Goal: Task Accomplishment & Management: Complete application form

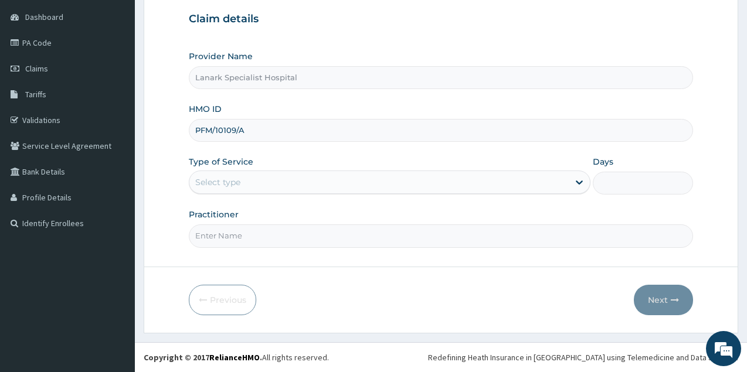
type input "PFM/10109/A"
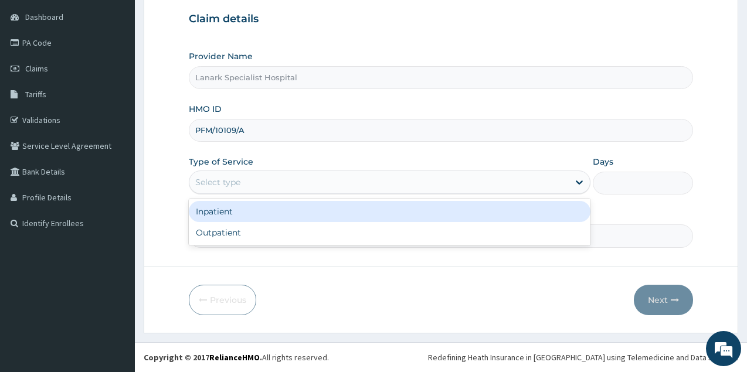
click at [241, 175] on div "Select type" at bounding box center [378, 182] width 379 height 19
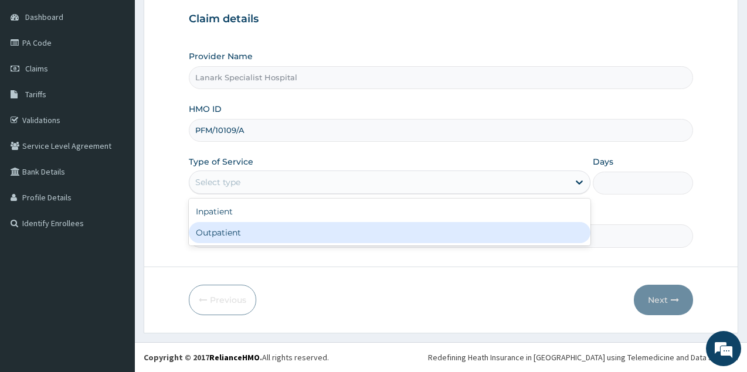
click at [235, 236] on div "Outpatient" at bounding box center [389, 232] width 401 height 21
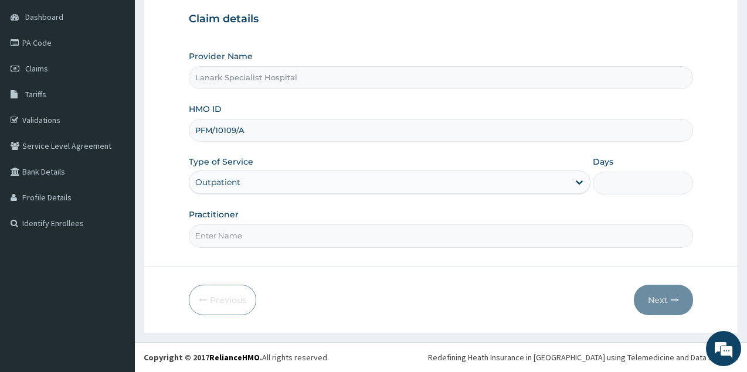
type input "1"
click at [239, 232] on input "Practitioner" at bounding box center [441, 235] width 504 height 23
type input "DR OYEDOKUN"
click at [664, 306] on button "Next" at bounding box center [663, 300] width 59 height 30
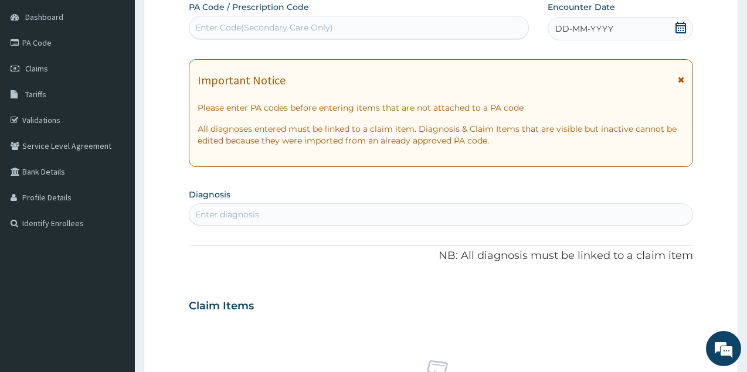
click at [682, 28] on icon at bounding box center [681, 28] width 12 height 12
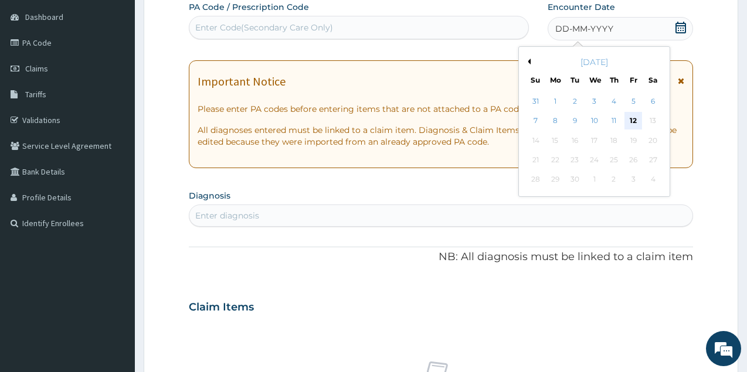
click at [636, 113] on div "12" at bounding box center [633, 122] width 18 height 18
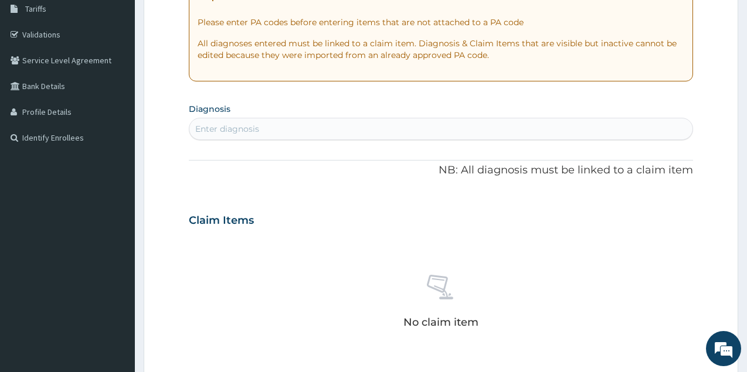
scroll to position [230, 0]
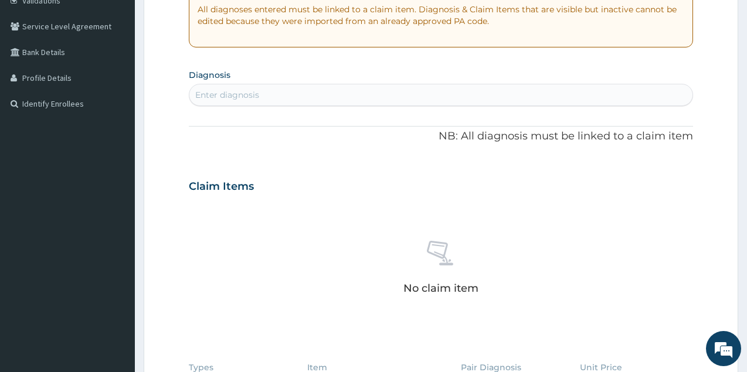
click at [441, 98] on div "Enter diagnosis" at bounding box center [440, 95] width 503 height 19
type input "MALAR"
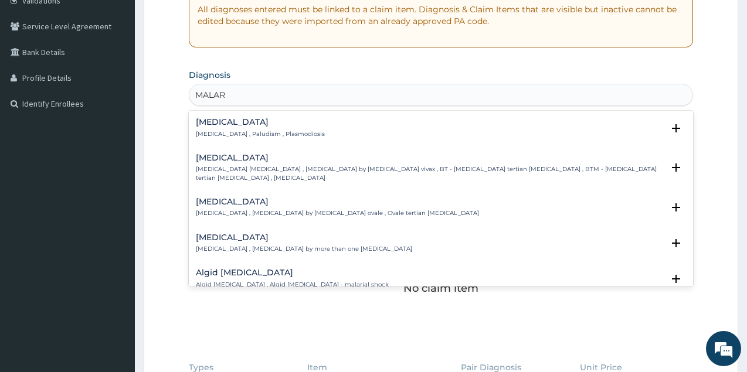
click at [220, 122] on h4 "[MEDICAL_DATA]" at bounding box center [260, 122] width 129 height 9
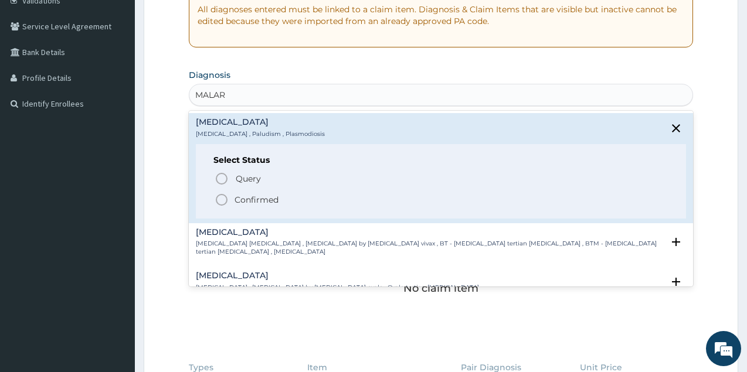
click at [223, 195] on circle "status option filled" at bounding box center [221, 200] width 11 height 11
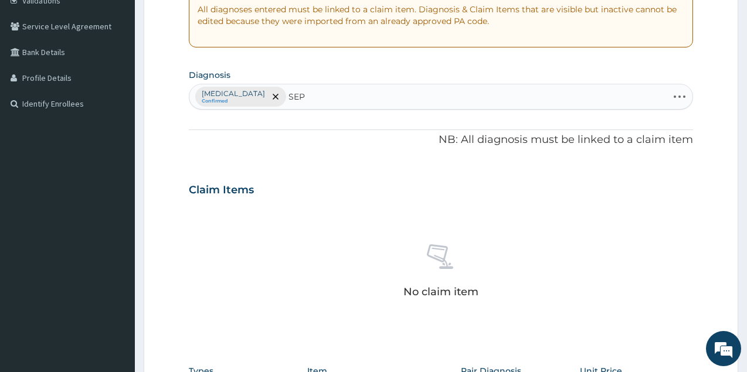
type input "SEPS"
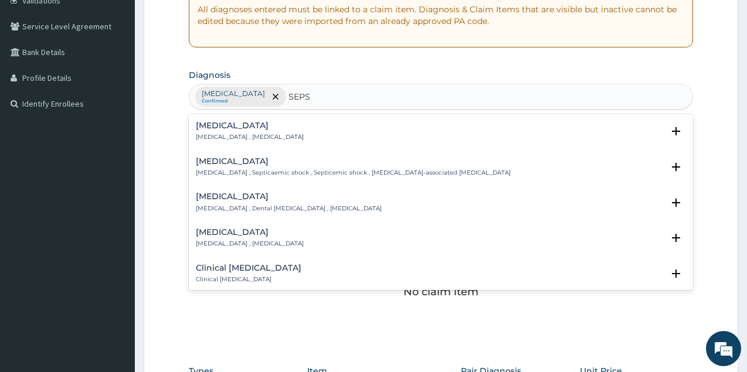
click at [223, 127] on h4 "[MEDICAL_DATA]" at bounding box center [250, 125] width 108 height 9
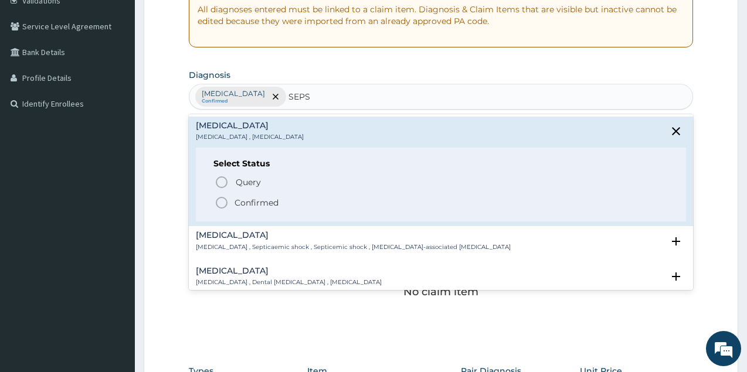
click at [222, 197] on circle "status option filled" at bounding box center [221, 202] width 11 height 11
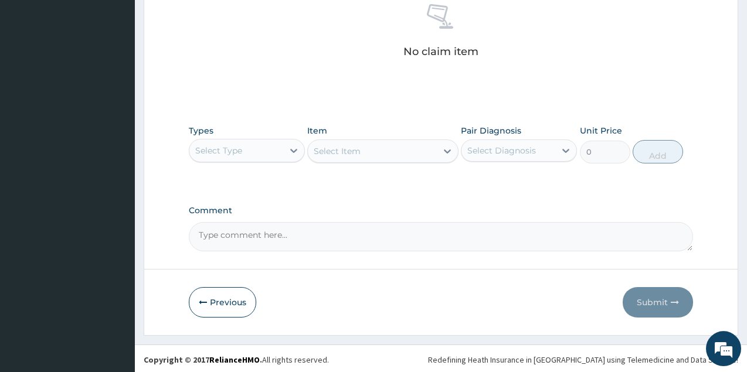
scroll to position [473, 0]
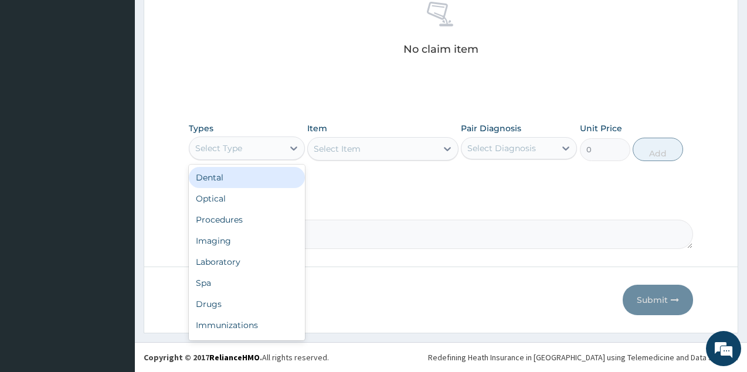
click at [239, 149] on div "Select Type" at bounding box center [218, 148] width 47 height 12
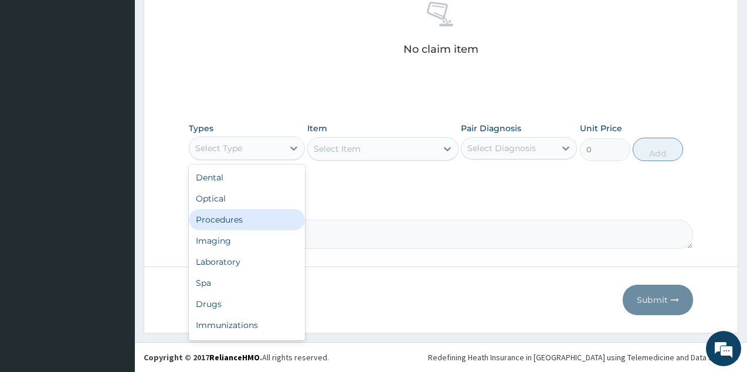
click at [242, 224] on div "Procedures" at bounding box center [247, 219] width 116 height 21
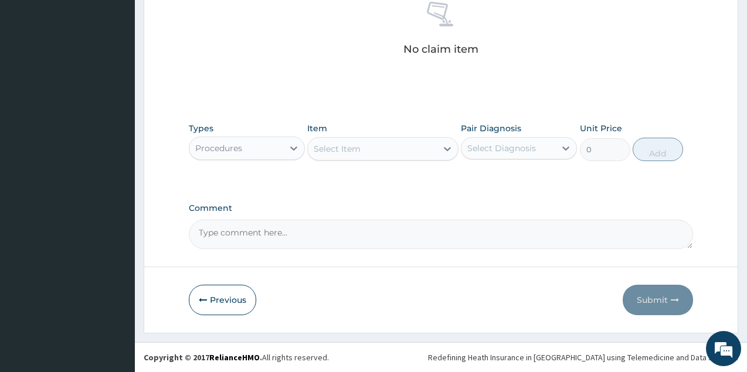
click at [338, 144] on div "Select Item" at bounding box center [337, 149] width 47 height 12
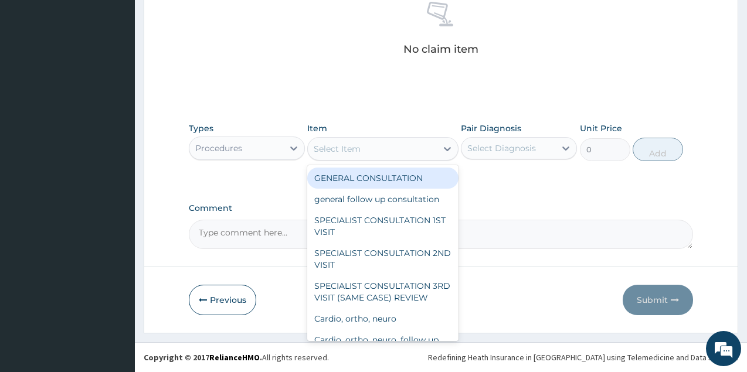
click at [353, 178] on div "GENERAL CONSULTATION" at bounding box center [382, 178] width 151 height 21
type input "1700"
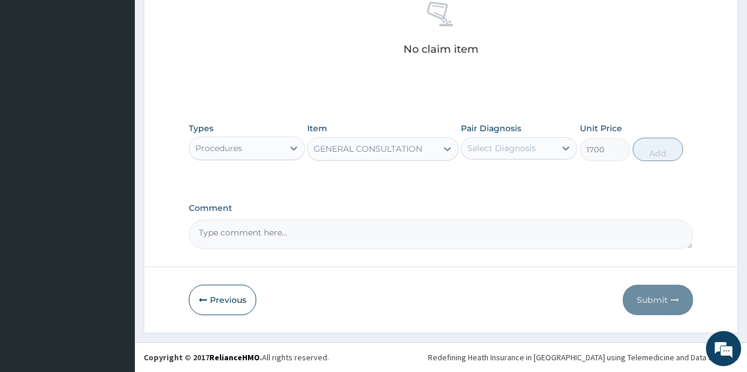
drag, startPoint x: 522, startPoint y: 146, endPoint x: 522, endPoint y: 162, distance: 16.4
click at [522, 155] on div "Select Diagnosis" at bounding box center [508, 148] width 94 height 19
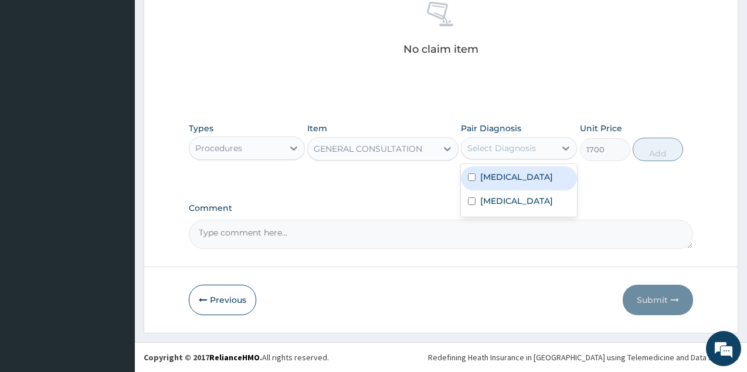
drag, startPoint x: 522, startPoint y: 173, endPoint x: 522, endPoint y: 186, distance: 13.5
click at [522, 175] on div "[MEDICAL_DATA]" at bounding box center [519, 178] width 116 height 24
checkbox input "true"
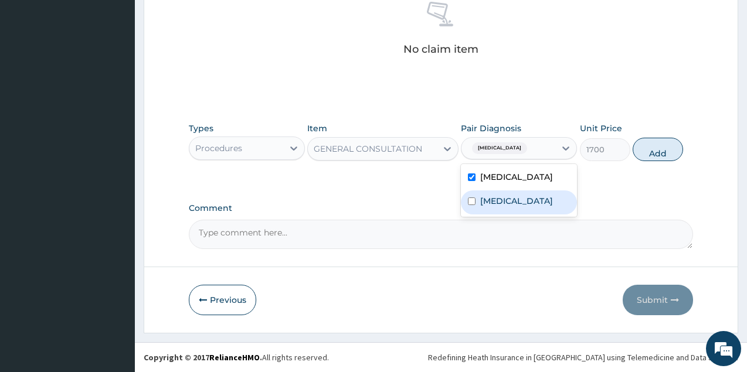
click at [523, 201] on div "[MEDICAL_DATA]" at bounding box center [519, 202] width 116 height 24
checkbox input "true"
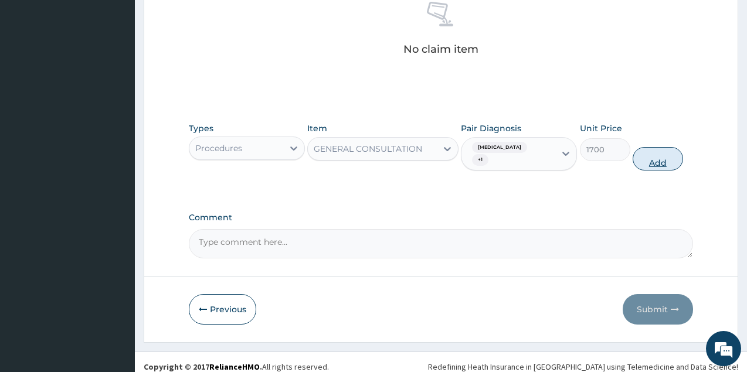
click at [653, 147] on button "Add" at bounding box center [657, 158] width 50 height 23
type input "0"
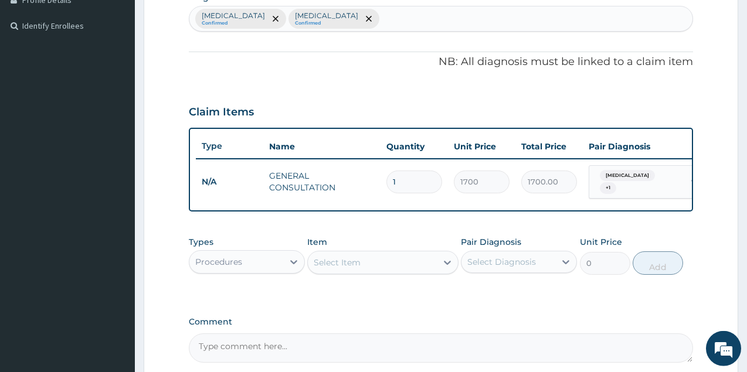
scroll to position [308, 0]
click at [328, 12] on div "Malaria Confirmed Sepsis Confirmed" at bounding box center [440, 19] width 503 height 25
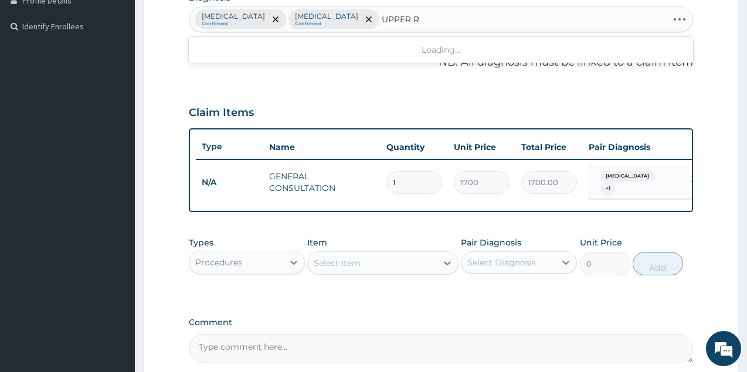
type input "UPPER RE"
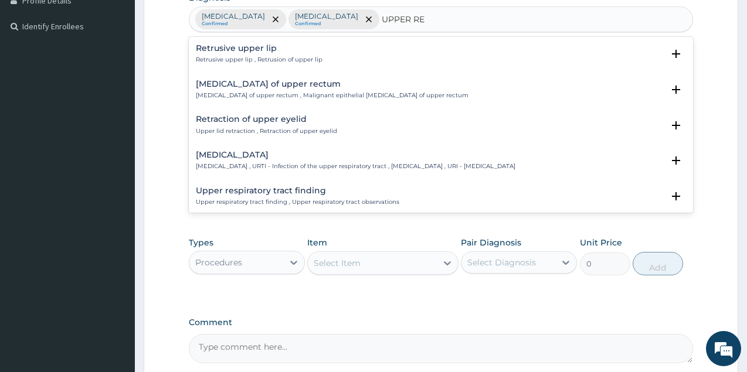
click at [246, 154] on h4 "[MEDICAL_DATA]" at bounding box center [355, 155] width 319 height 9
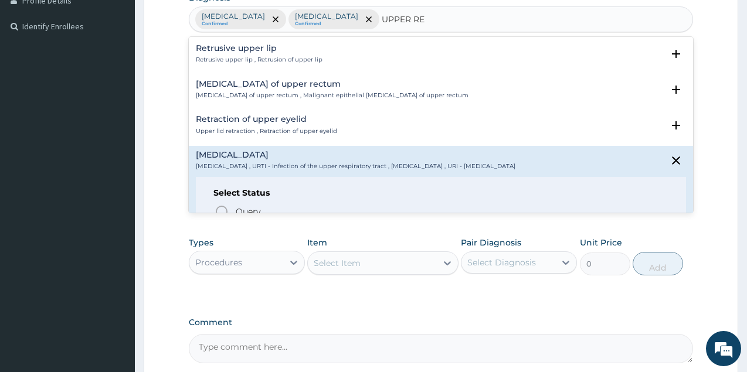
scroll to position [63, 0]
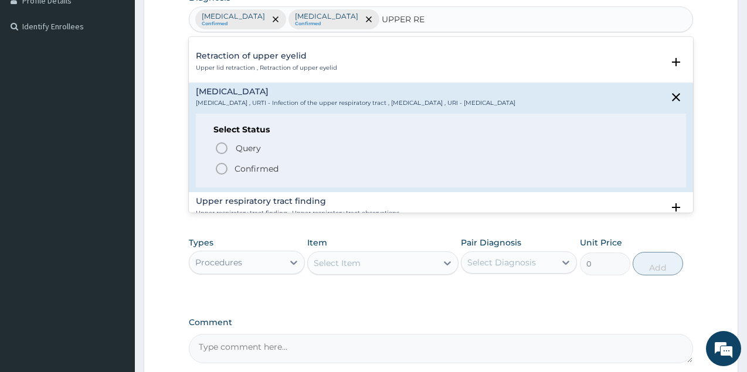
click at [222, 168] on icon "status option filled" at bounding box center [221, 169] width 14 height 14
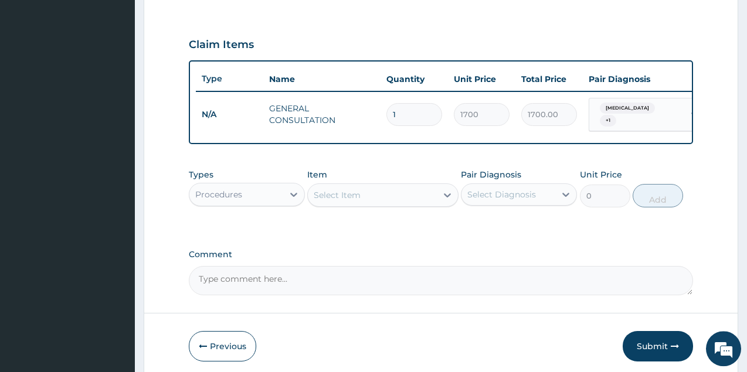
scroll to position [427, 0]
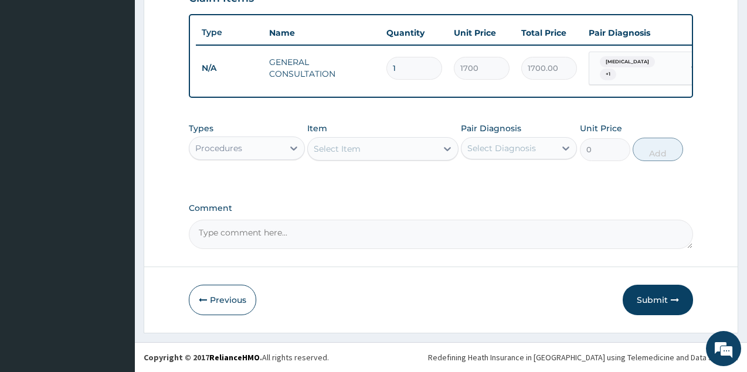
click at [257, 145] on div "Procedures" at bounding box center [236, 148] width 94 height 19
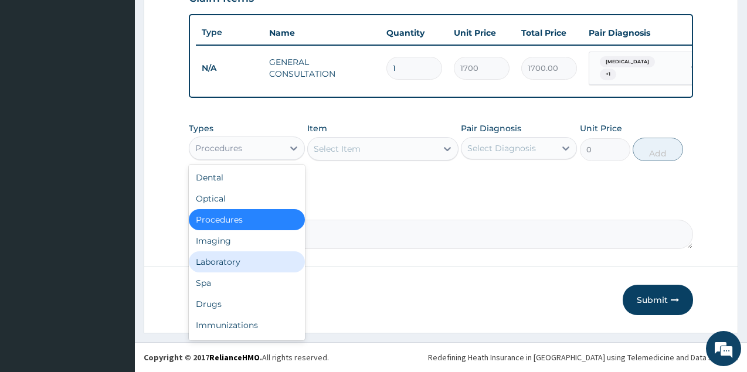
click at [237, 257] on div "Laboratory" at bounding box center [247, 261] width 116 height 21
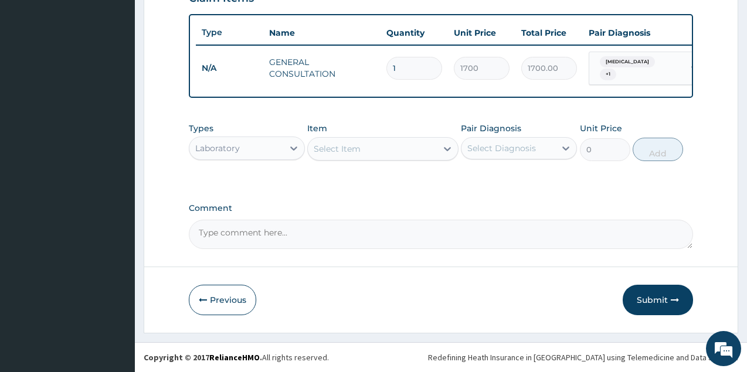
click at [373, 146] on div "Select Item" at bounding box center [372, 148] width 129 height 19
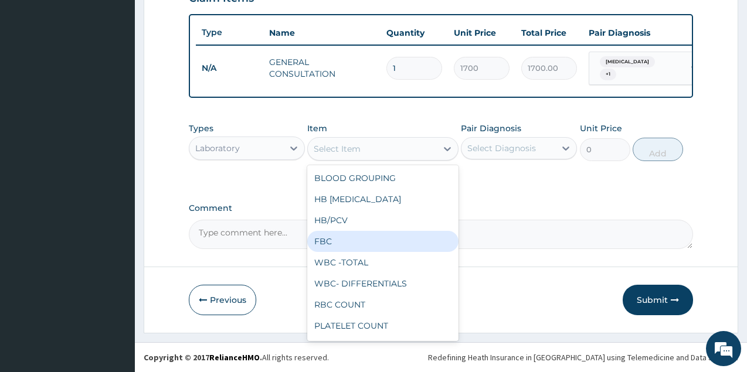
click at [367, 250] on div "FBC" at bounding box center [382, 241] width 151 height 21
type input "2975"
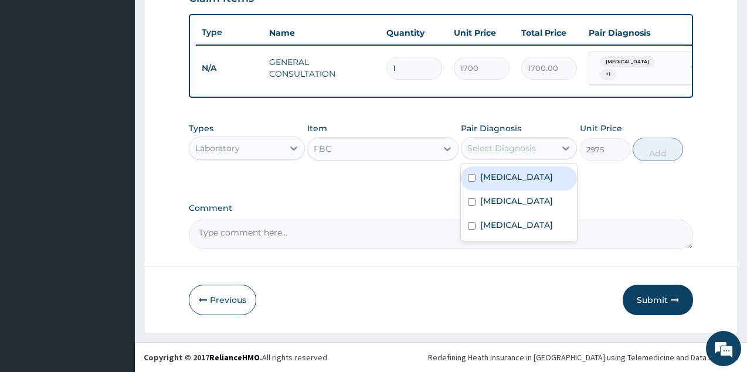
click at [534, 146] on div "Select Diagnosis" at bounding box center [501, 148] width 69 height 12
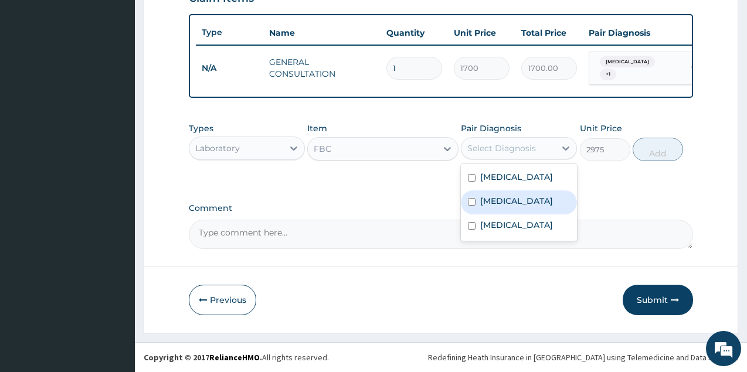
click at [509, 205] on div "[MEDICAL_DATA]" at bounding box center [519, 202] width 116 height 24
checkbox input "true"
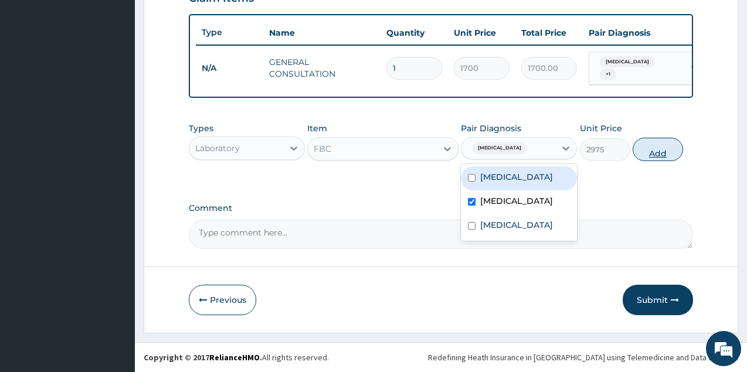
click at [661, 152] on button "Add" at bounding box center [657, 149] width 50 height 23
type input "0"
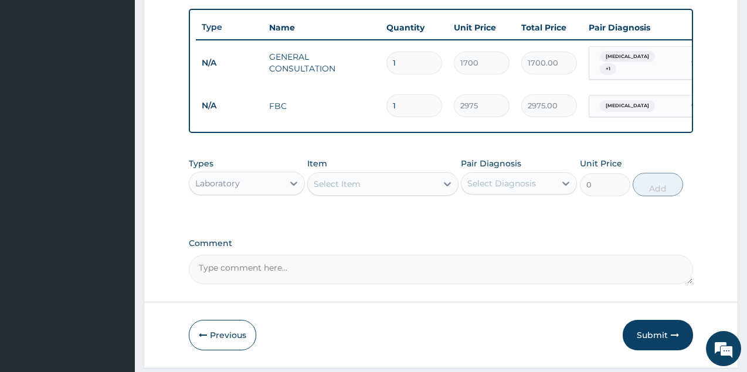
click at [393, 190] on div "Select Item" at bounding box center [372, 184] width 129 height 19
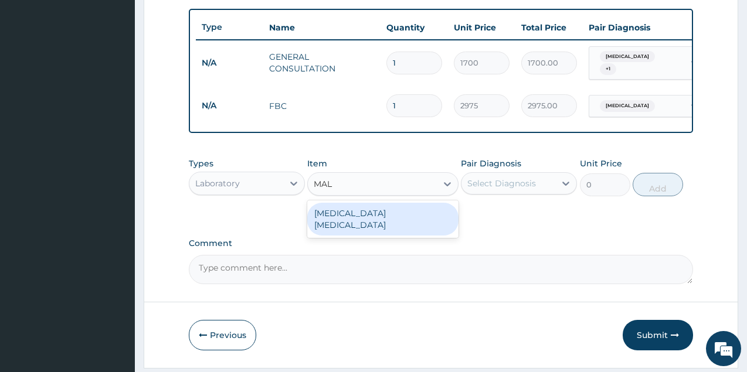
type input "MALA"
click at [393, 214] on div "[MEDICAL_DATA] [MEDICAL_DATA]" at bounding box center [382, 219] width 151 height 33
type input "1700"
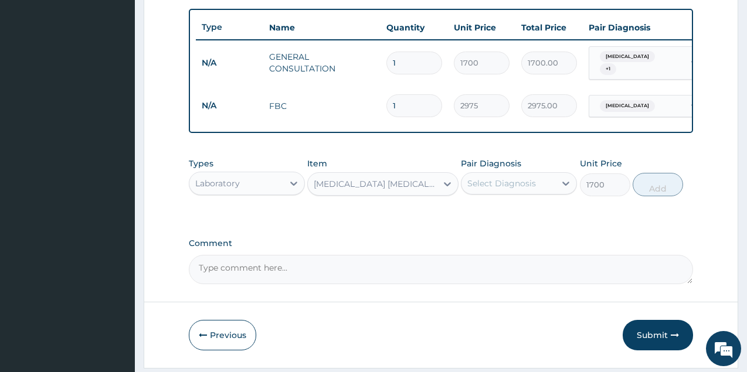
click at [496, 189] on div "Select Diagnosis" at bounding box center [501, 184] width 69 height 12
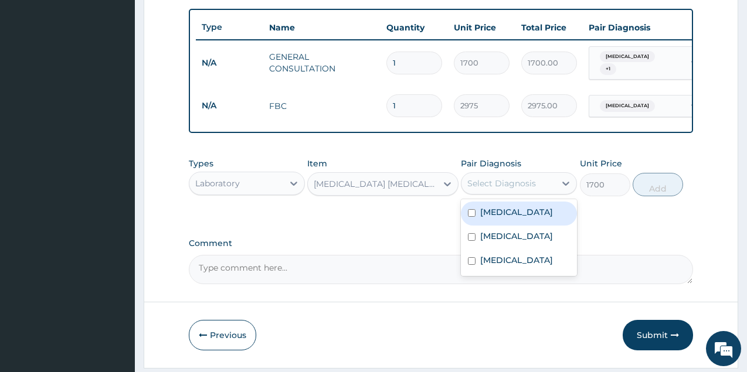
click at [505, 216] on label "[MEDICAL_DATA]" at bounding box center [516, 212] width 73 height 12
checkbox input "true"
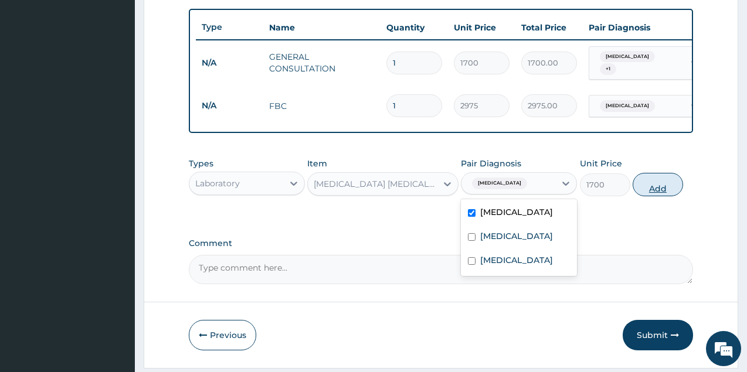
click at [649, 180] on button "Add" at bounding box center [657, 184] width 50 height 23
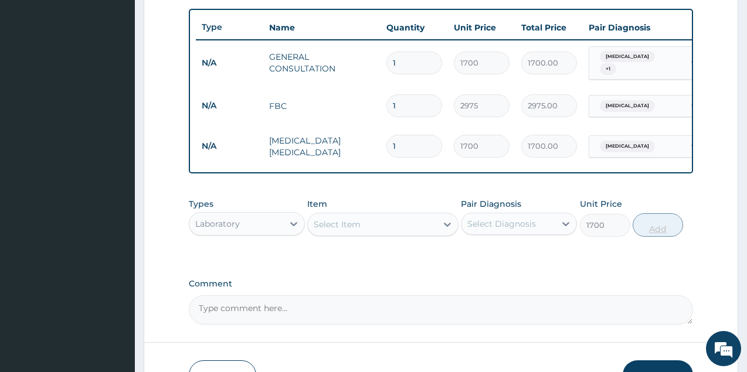
type input "0"
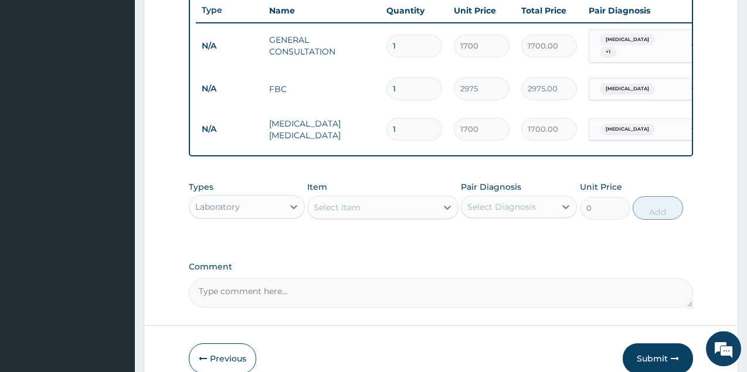
scroll to position [508, 0]
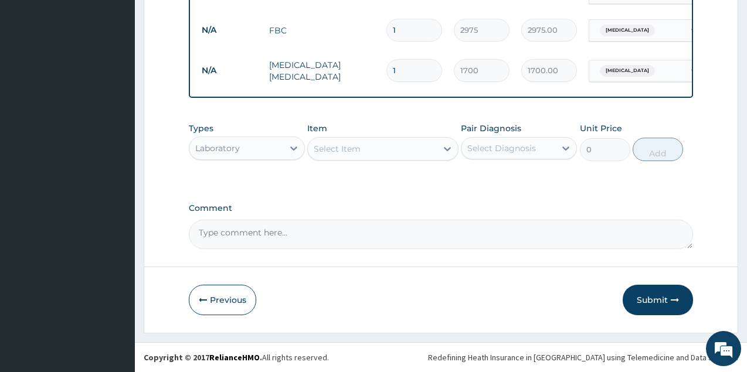
click at [267, 145] on div "Laboratory" at bounding box center [236, 148] width 94 height 19
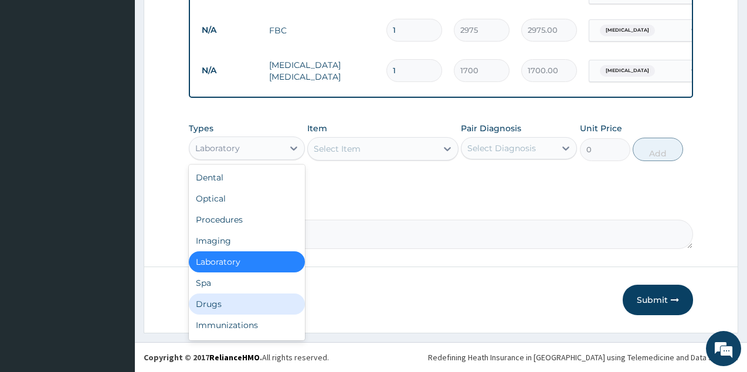
click at [224, 298] on div "Drugs" at bounding box center [247, 304] width 116 height 21
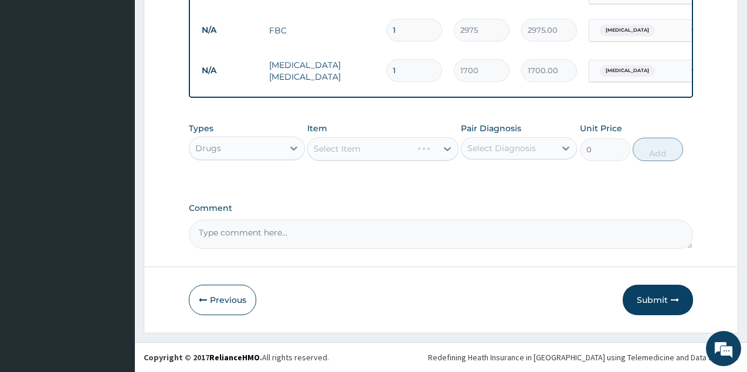
click at [384, 153] on div "Select Item" at bounding box center [382, 148] width 151 height 23
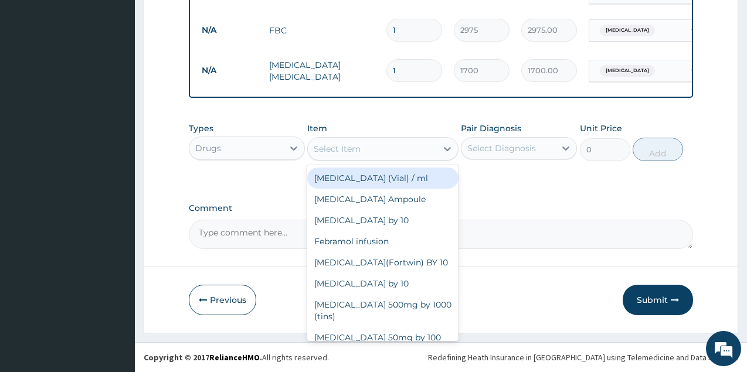
click at [391, 149] on div "Select Item" at bounding box center [372, 148] width 129 height 19
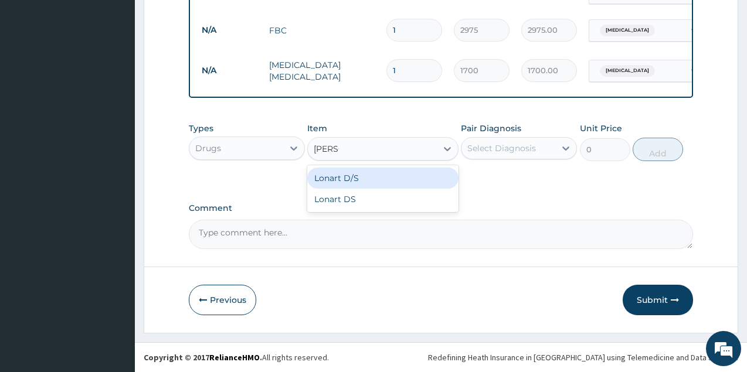
type input "LONAR"
click at [399, 166] on div "Lonart D/S Lonart DS" at bounding box center [382, 188] width 151 height 47
click at [401, 174] on div "Lonart D/S" at bounding box center [382, 178] width 151 height 21
type input "450"
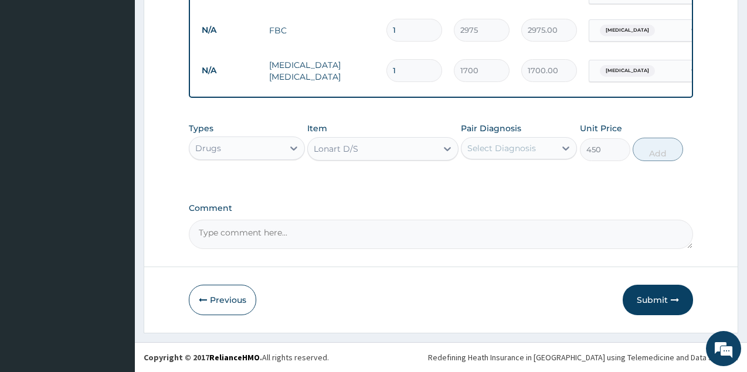
click at [520, 142] on div "Select Diagnosis" at bounding box center [501, 148] width 69 height 12
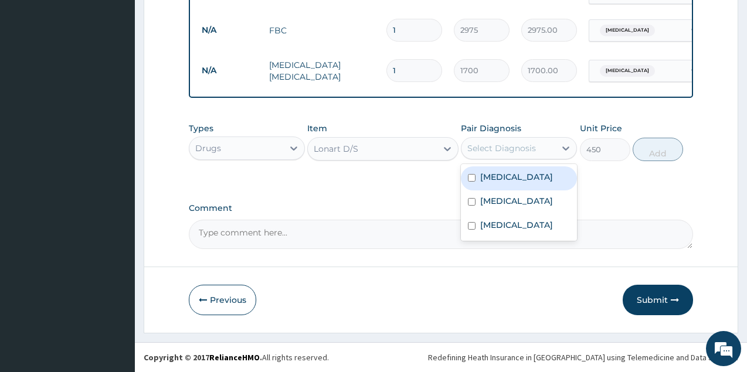
click at [519, 178] on div "[MEDICAL_DATA]" at bounding box center [519, 178] width 116 height 24
checkbox input "true"
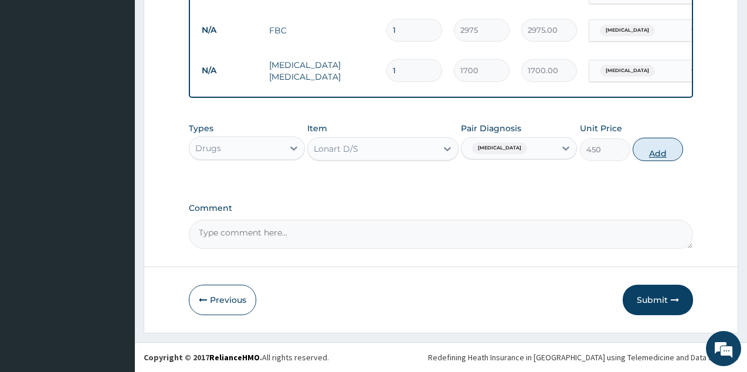
click at [666, 149] on button "Add" at bounding box center [657, 149] width 50 height 23
type input "0"
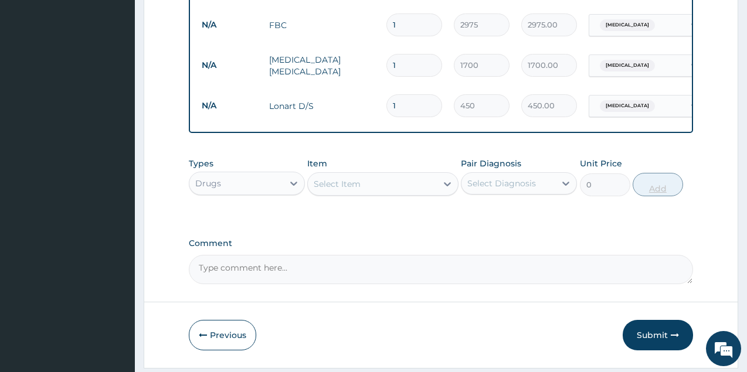
type input "2"
type input "900.00"
type input "3"
type input "1350.00"
type input "4"
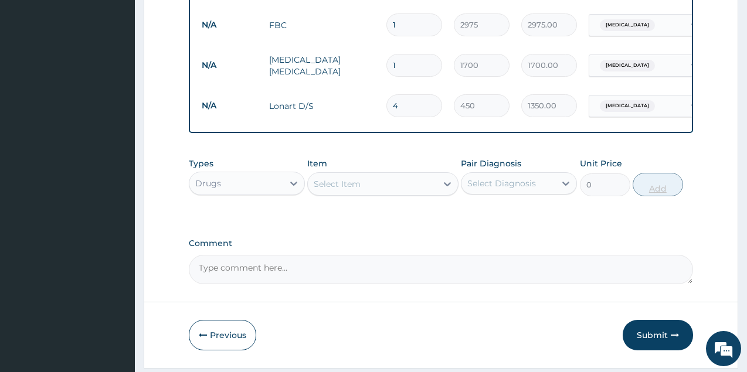
type input "1800.00"
type input "5"
type input "2250.00"
type input "6"
type input "2700.00"
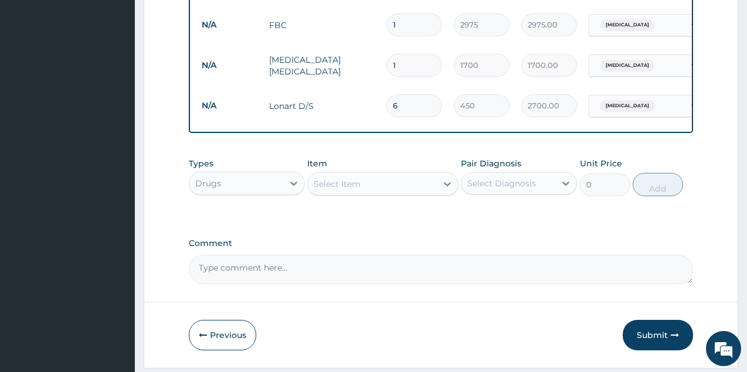
click at [360, 189] on div "Select Item" at bounding box center [337, 184] width 47 height 12
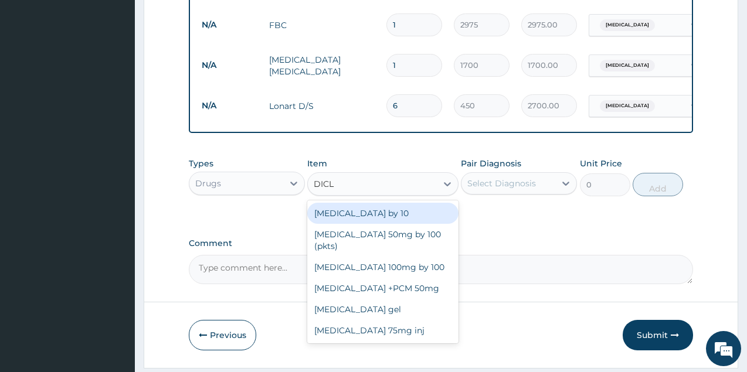
type input "DICLO"
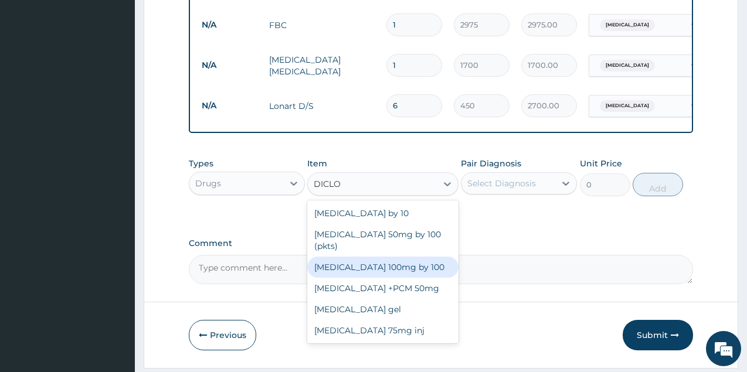
drag, startPoint x: 399, startPoint y: 260, endPoint x: 406, endPoint y: 249, distance: 13.0
click at [401, 257] on div "[MEDICAL_DATA] 100mg by 100" at bounding box center [382, 267] width 151 height 21
type input "150"
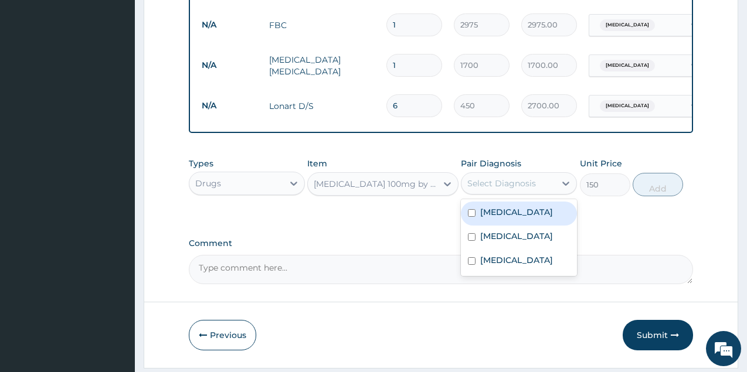
click at [506, 188] on div "Select Diagnosis" at bounding box center [501, 184] width 69 height 12
click at [514, 216] on div "[MEDICAL_DATA]" at bounding box center [519, 214] width 116 height 24
checkbox input "true"
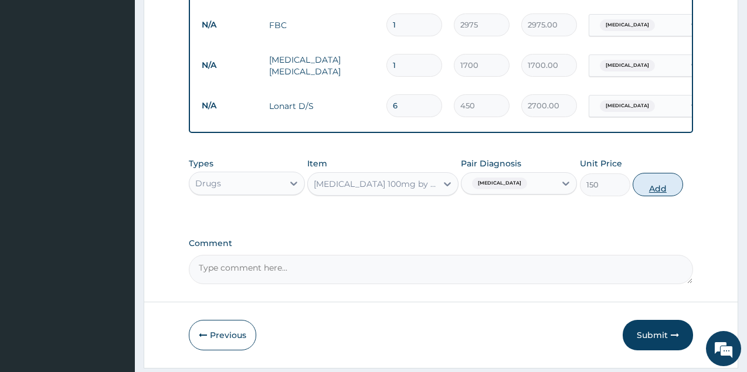
click at [642, 193] on button "Add" at bounding box center [657, 184] width 50 height 23
type input "0"
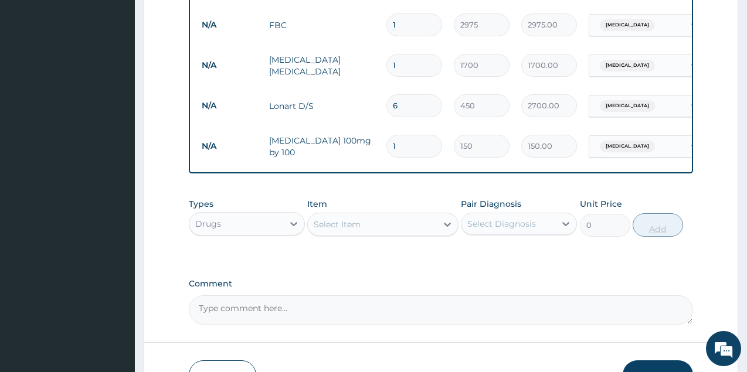
type input "2"
type input "300.00"
type input "3"
type input "450.00"
type input "4"
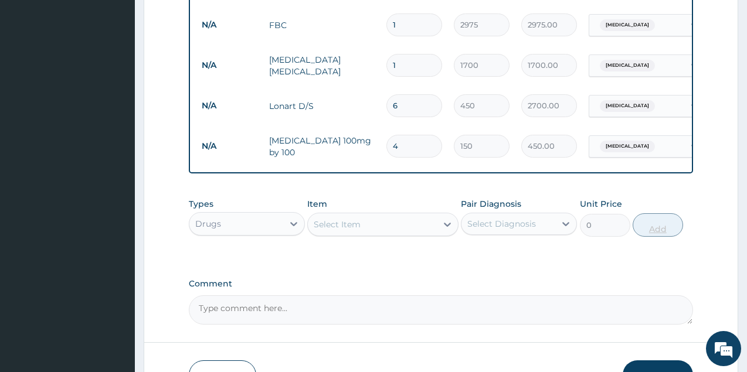
type input "600.00"
type input "5"
type input "750.00"
type input "6"
type input "900.00"
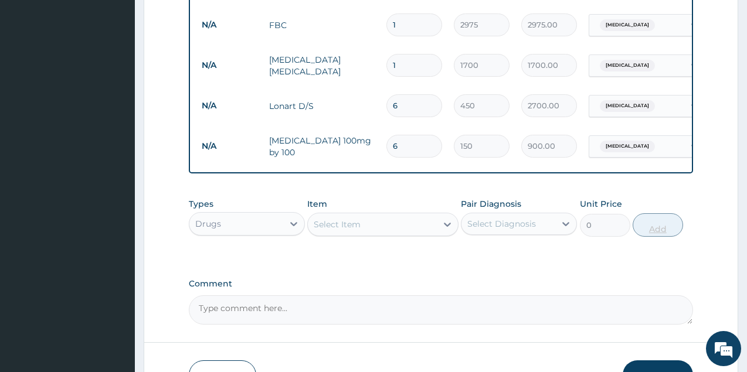
type input "5"
type input "750.00"
click at [387, 234] on div "Select Item" at bounding box center [372, 224] width 129 height 19
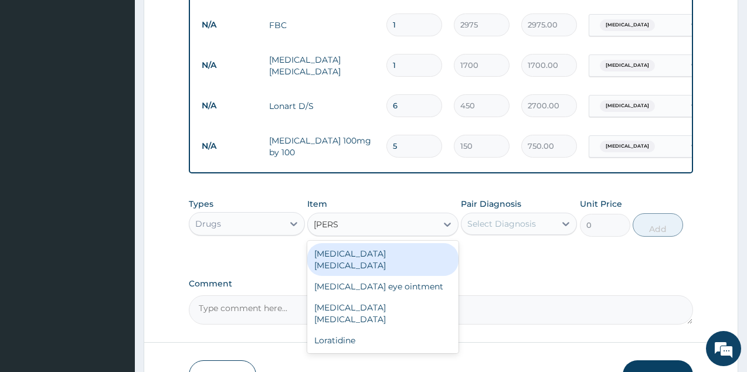
type input "LORAT"
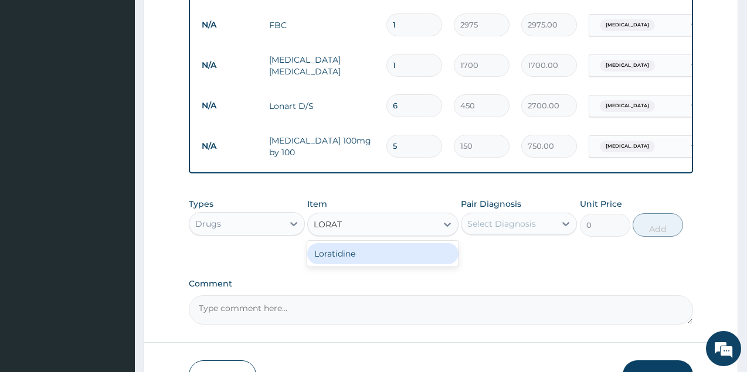
click at [381, 260] on div "Loratidine" at bounding box center [382, 253] width 151 height 21
type input "100"
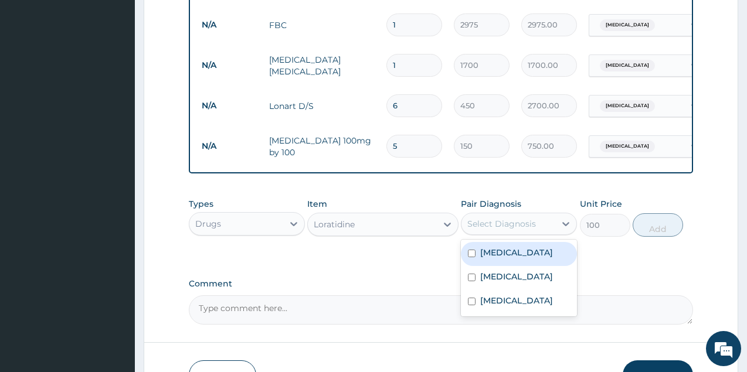
click at [512, 226] on div "Select Diagnosis" at bounding box center [501, 224] width 69 height 12
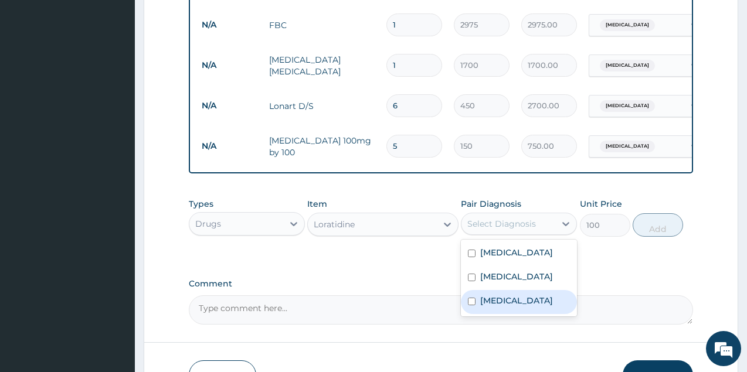
click at [508, 300] on label "[MEDICAL_DATA]" at bounding box center [516, 301] width 73 height 12
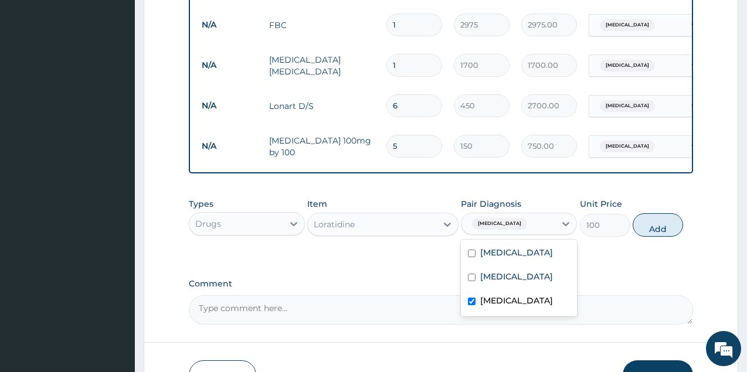
click at [538, 306] on label "[MEDICAL_DATA]" at bounding box center [516, 301] width 73 height 12
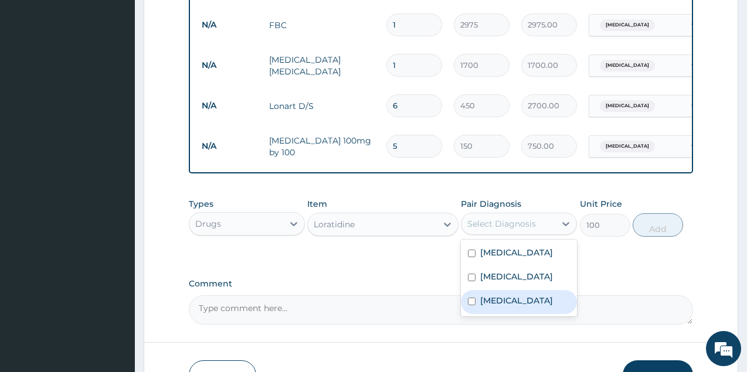
click at [538, 306] on label "[MEDICAL_DATA]" at bounding box center [516, 301] width 73 height 12
checkbox input "true"
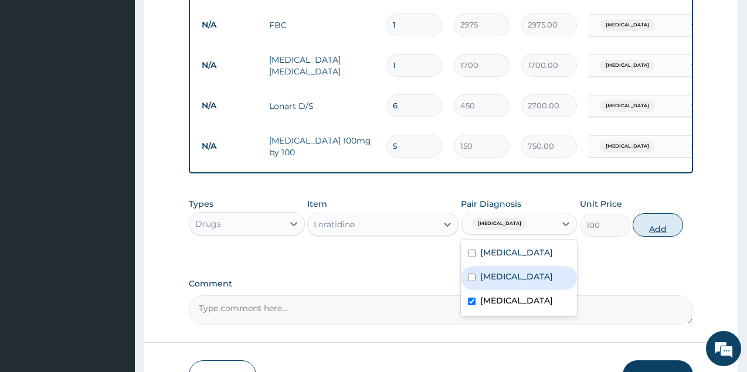
click at [656, 229] on button "Add" at bounding box center [657, 224] width 50 height 23
type input "0"
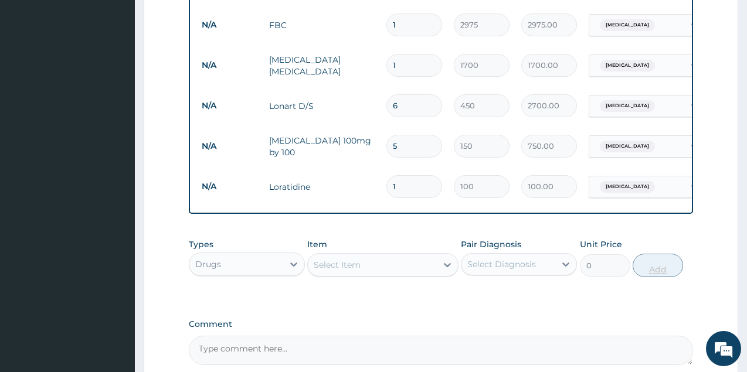
type input "2"
type input "200.00"
type input "3"
type input "300.00"
type input "4"
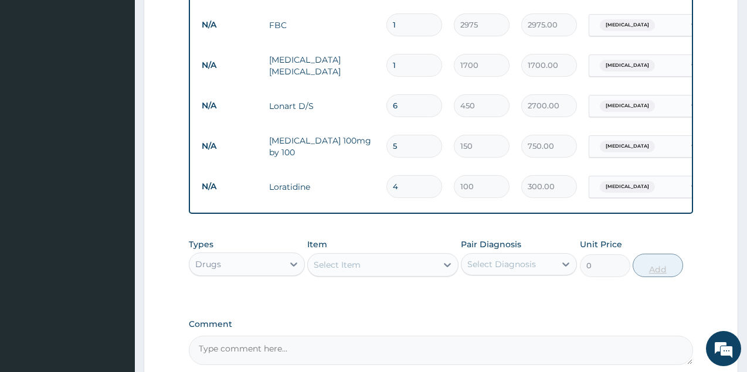
type input "400.00"
type input "5"
type input "500.00"
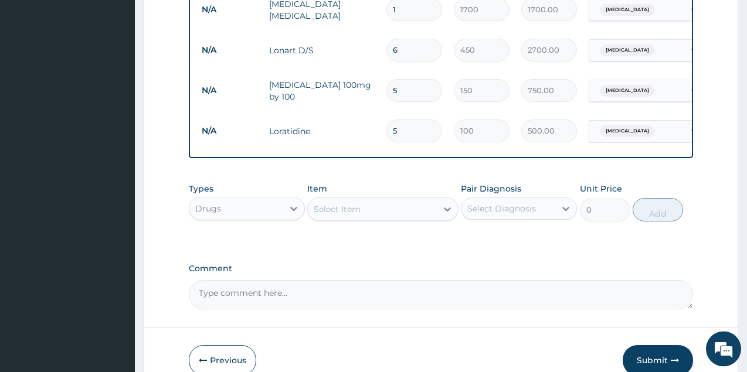
scroll to position [568, 0]
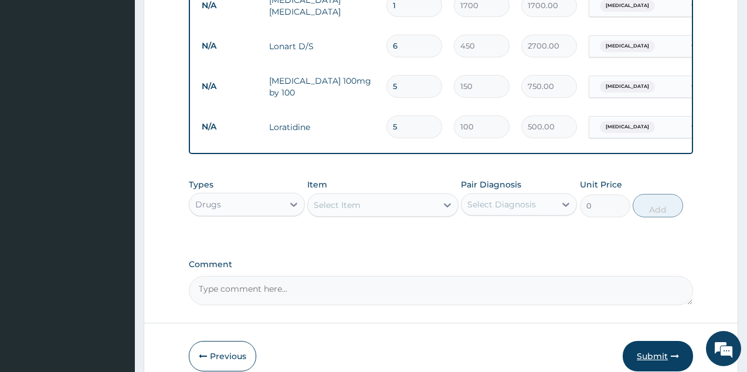
click at [649, 359] on button "Submit" at bounding box center [657, 356] width 70 height 30
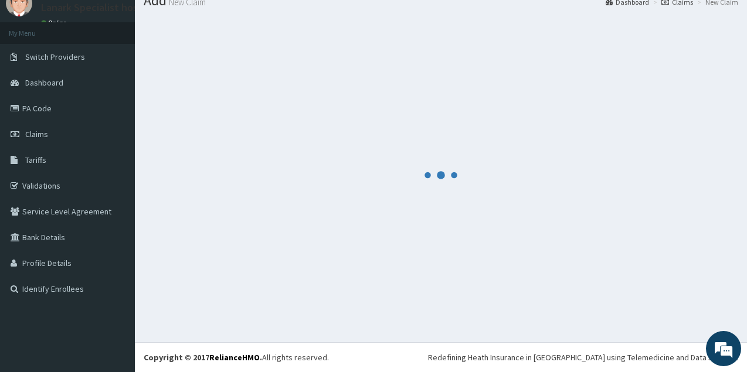
scroll to position [45, 0]
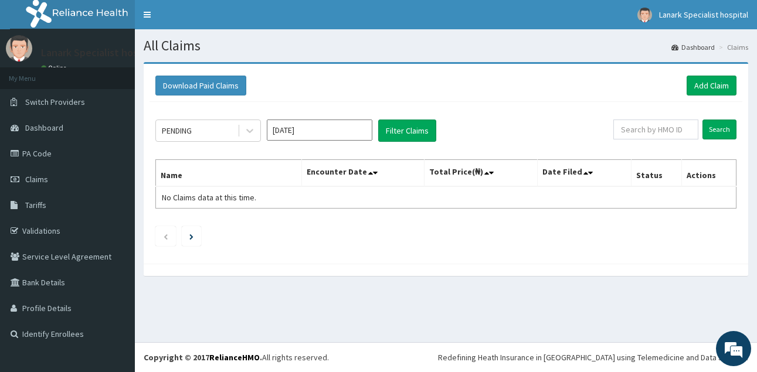
drag, startPoint x: 175, startPoint y: 128, endPoint x: 182, endPoint y: 145, distance: 18.1
click at [176, 132] on div "PENDING" at bounding box center [177, 131] width 30 height 12
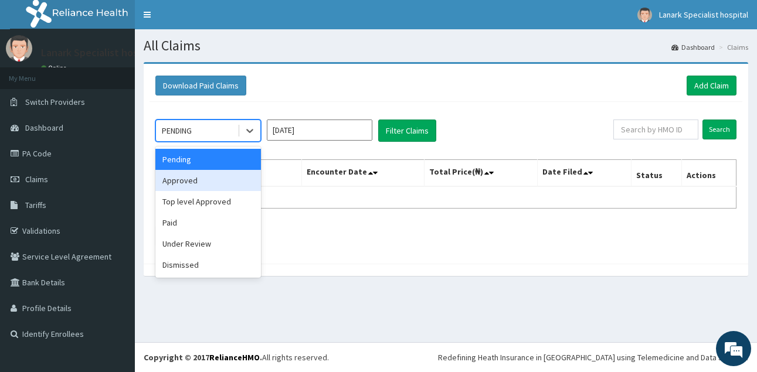
click at [183, 185] on div "Approved" at bounding box center [207, 180] width 105 height 21
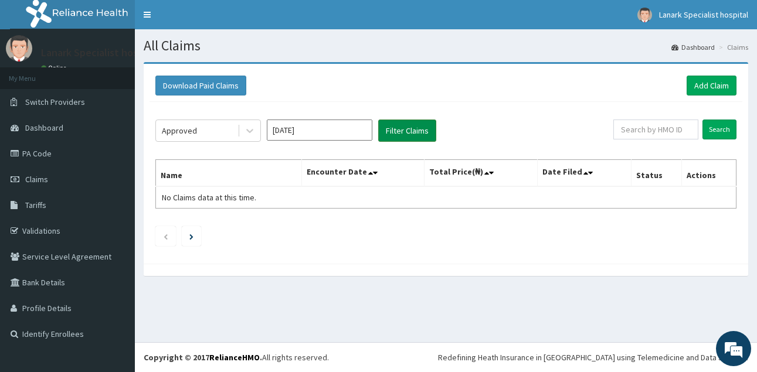
click at [425, 130] on button "Filter Claims" at bounding box center [407, 131] width 58 height 22
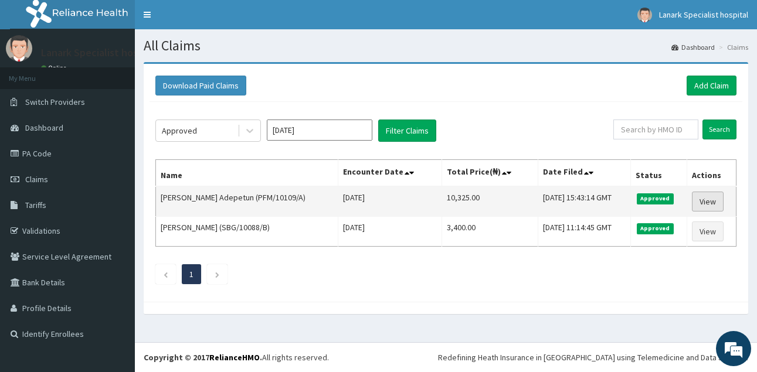
click at [709, 197] on link "View" at bounding box center [708, 202] width 32 height 20
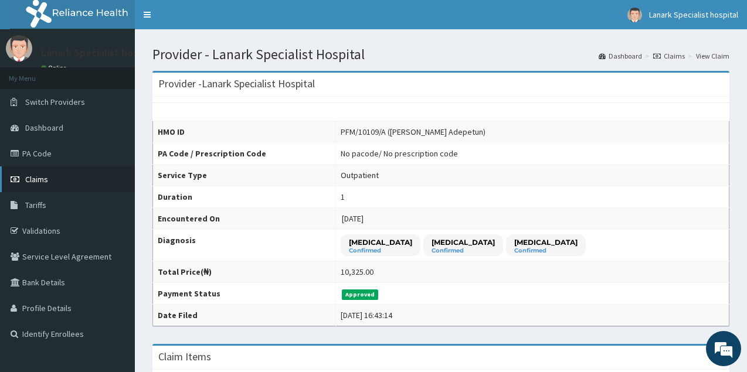
click at [52, 174] on link "Claims" at bounding box center [67, 179] width 135 height 26
